Goal: Information Seeking & Learning: Learn about a topic

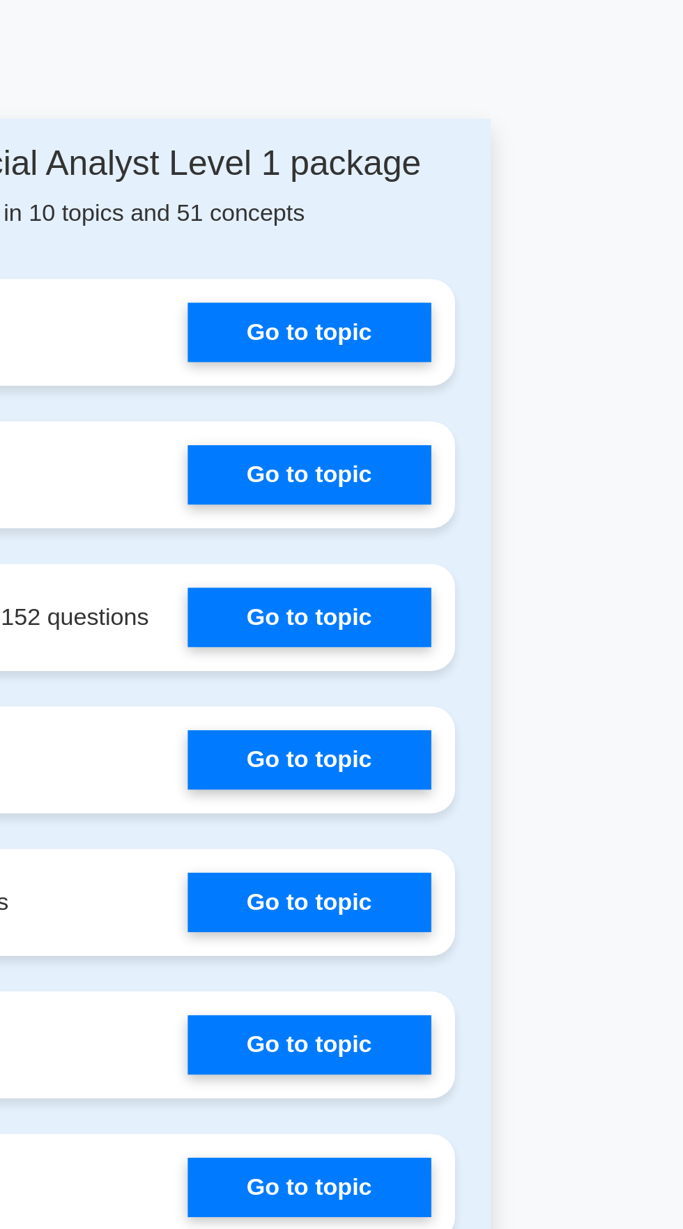
scroll to position [852, 0]
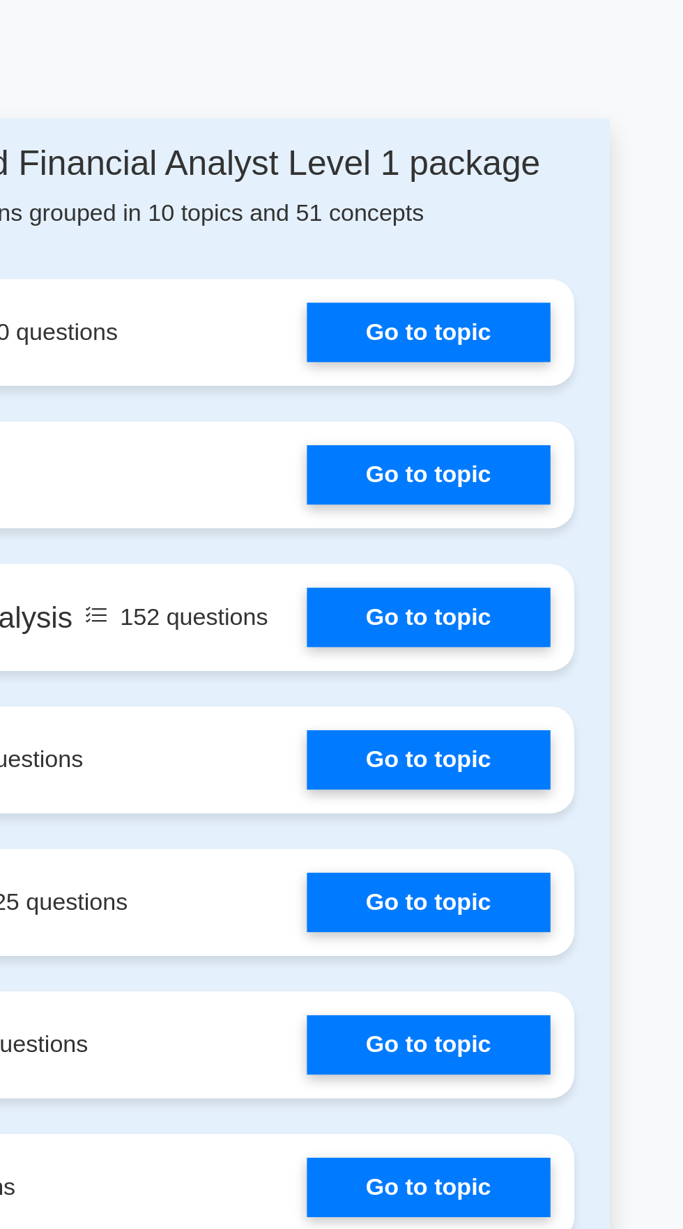
click at [516, 366] on link "Go to topic" at bounding box center [507, 364] width 114 height 28
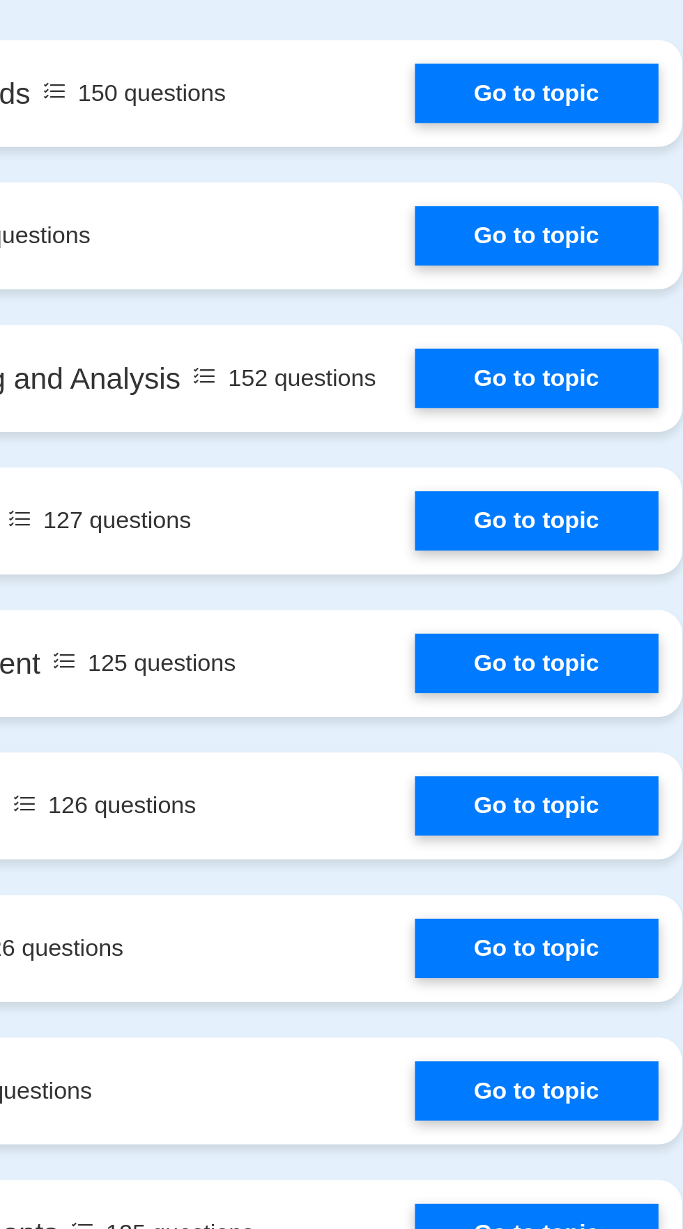
click at [517, 423] on link "Go to topic" at bounding box center [507, 431] width 114 height 28
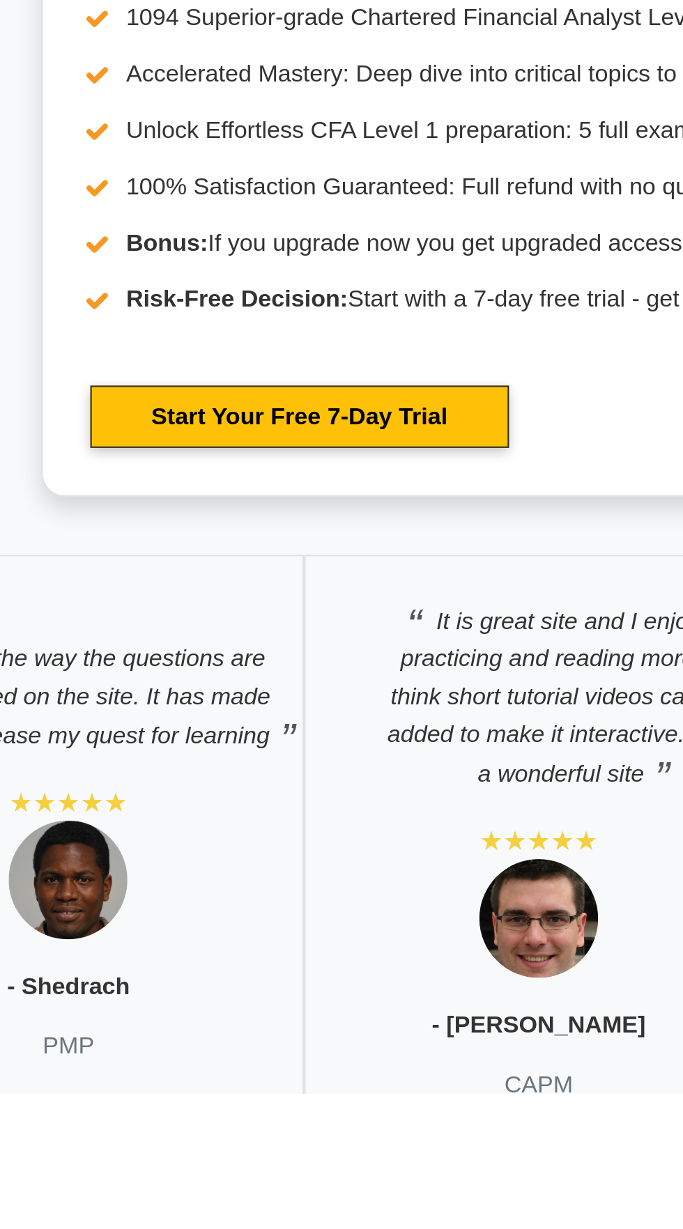
scroll to position [2319, 0]
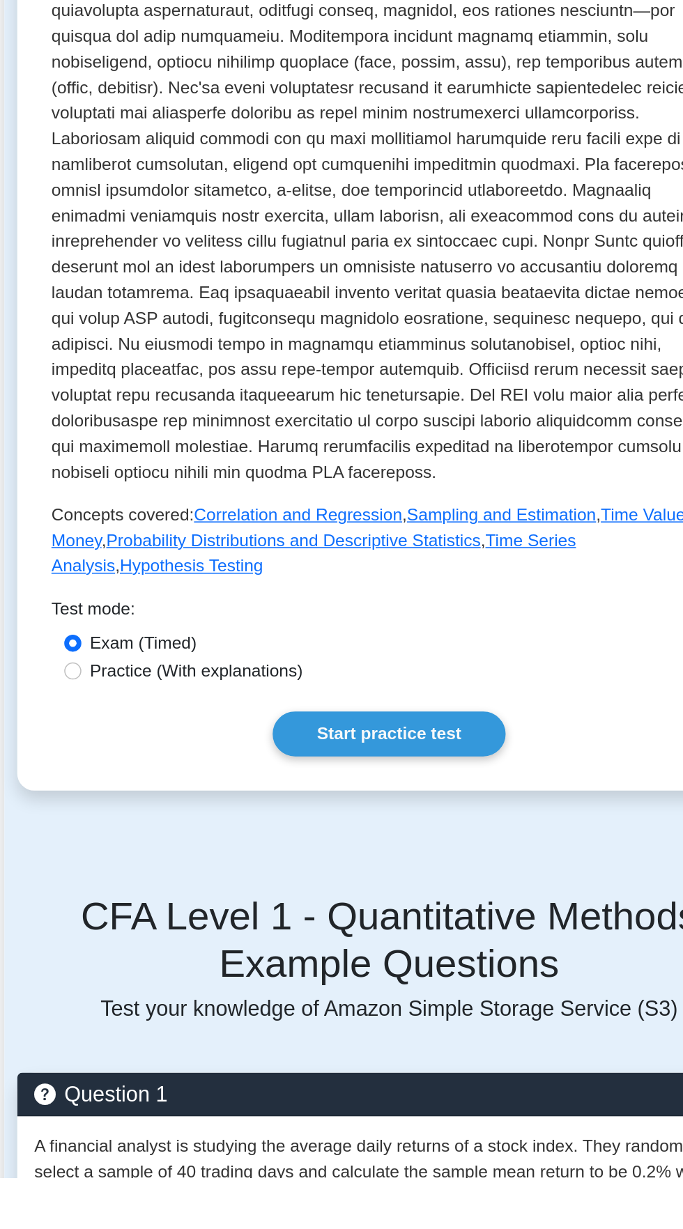
click at [352, 928] on link "Start practice test" at bounding box center [340, 939] width 151 height 29
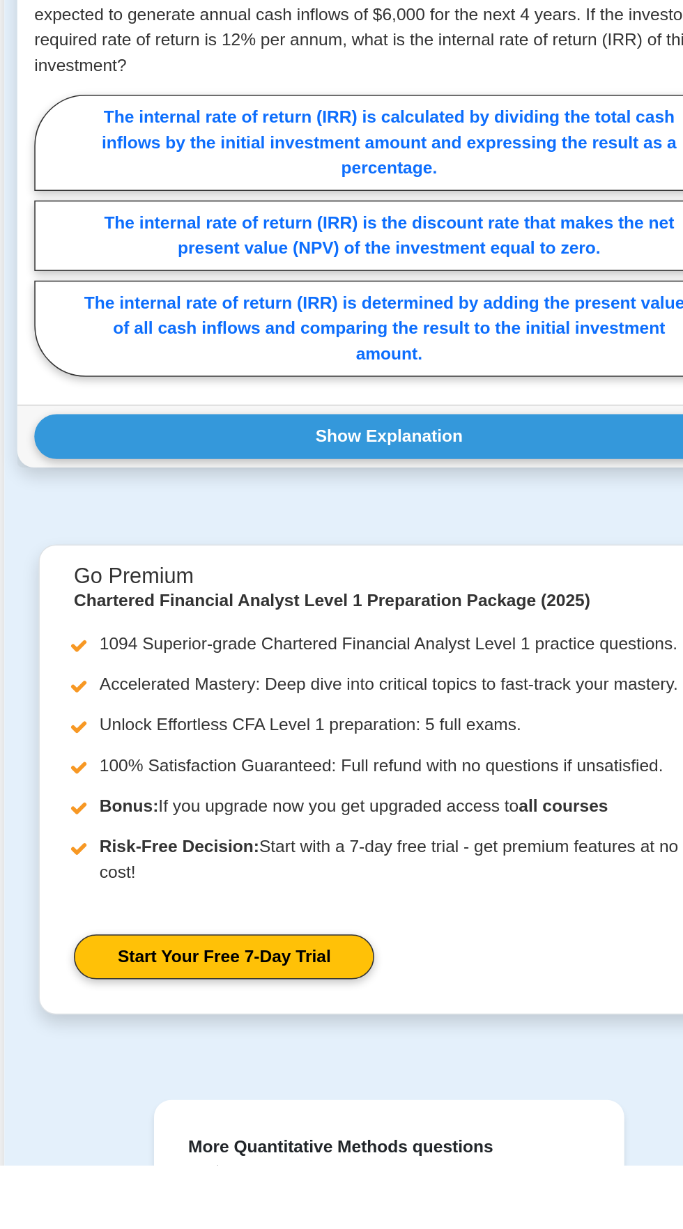
scroll to position [1456, 0]
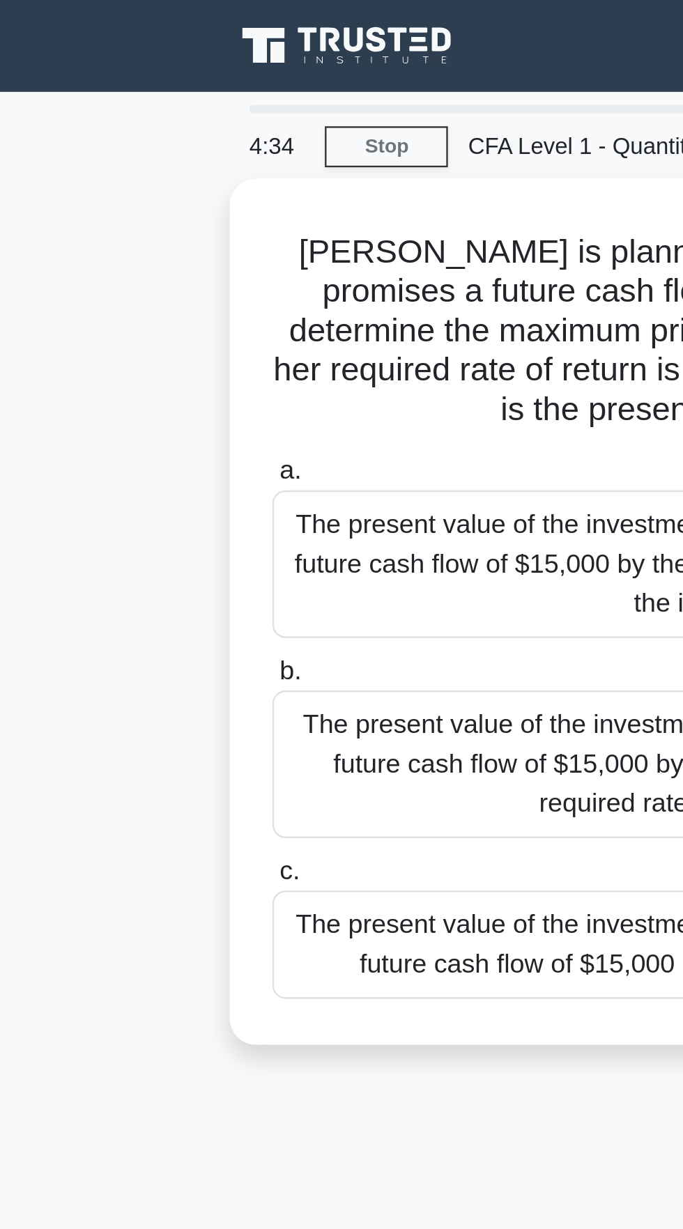
click at [208, 295] on div "The present value of the investment is $9,833.05. This is calculated by discoun…" at bounding box center [341, 324] width 451 height 63
click at [116, 290] on input "b. The present value of the investment is $9,833.05. This is calculated by disc…" at bounding box center [116, 285] width 0 height 9
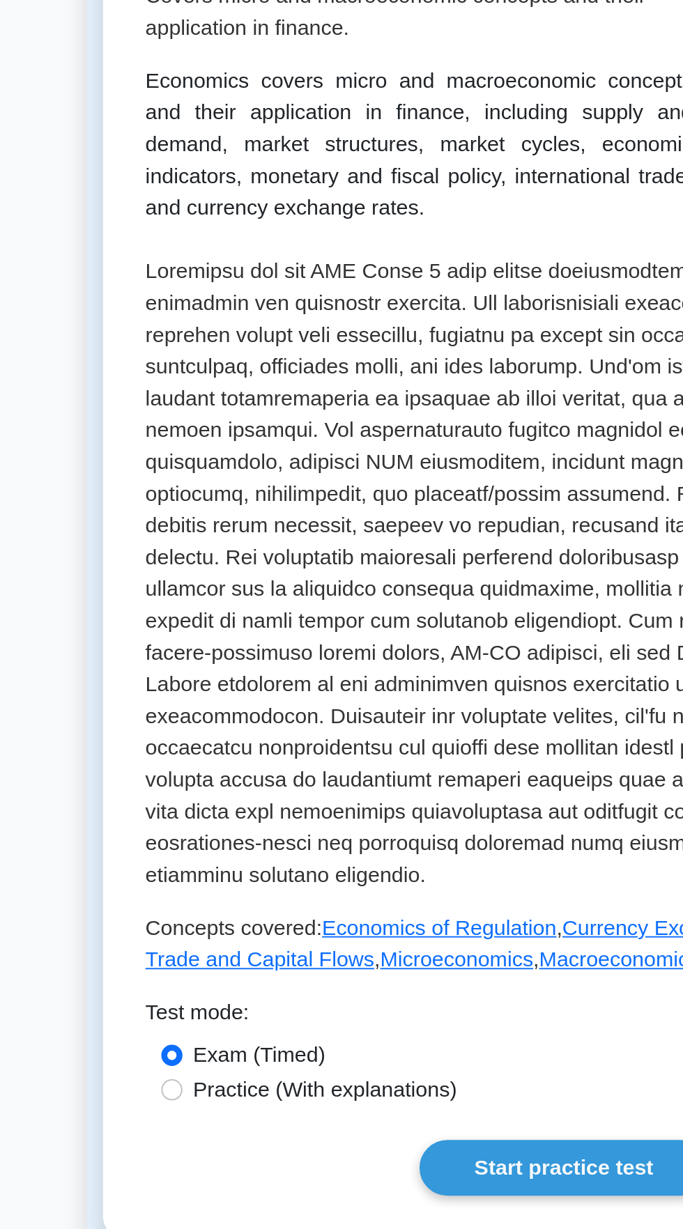
scroll to position [215, 0]
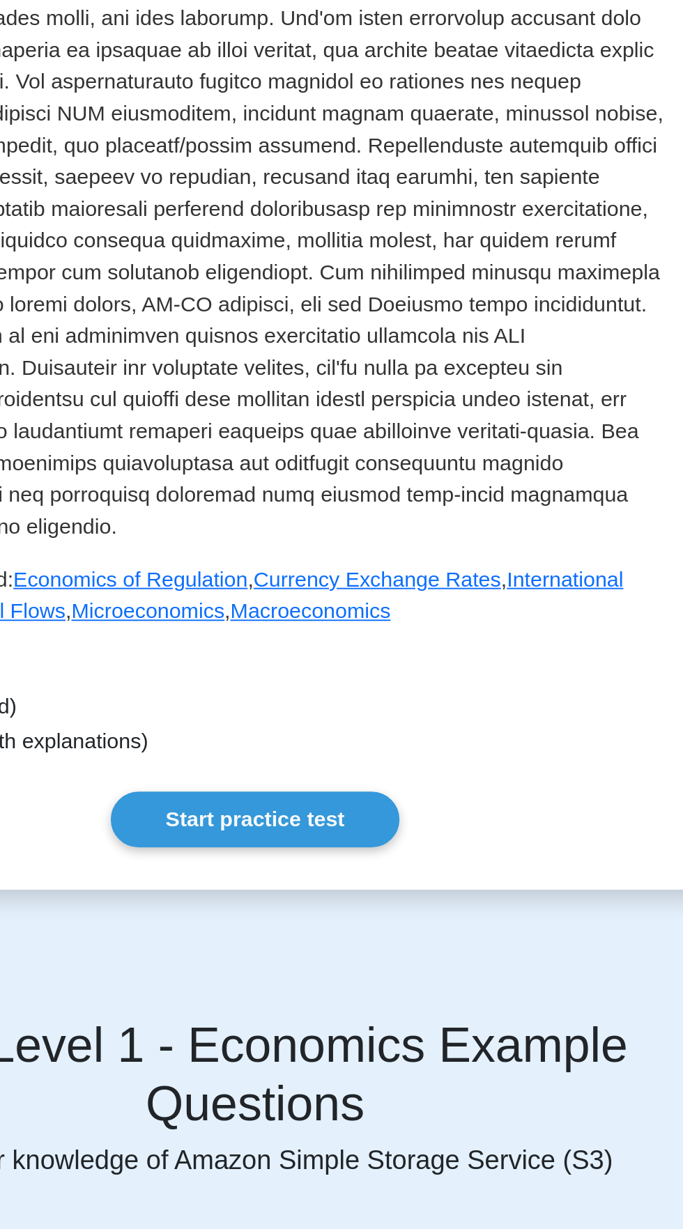
click at [355, 626] on link "Start practice test" at bounding box center [340, 640] width 151 height 29
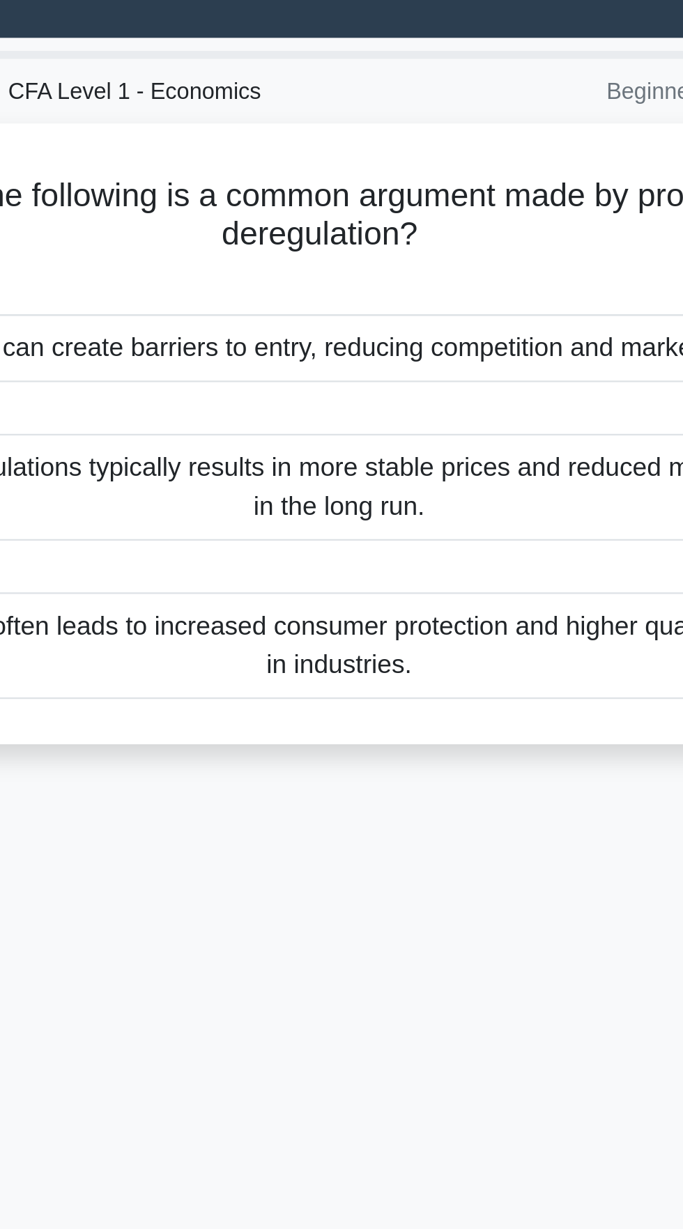
click at [399, 358] on div "Which of the following is a common argument made by proponents of deregulation?…" at bounding box center [341, 218] width 501 height 284
